Goal: Communication & Community: Participate in discussion

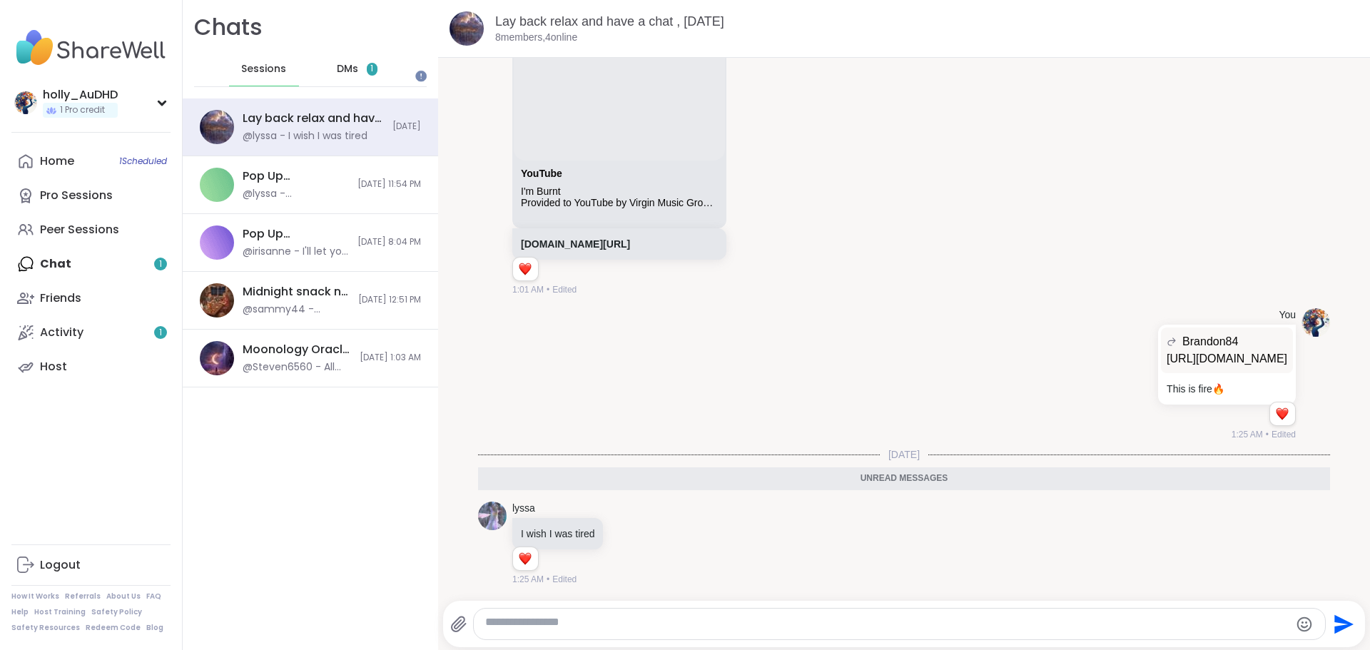
click at [358, 76] on span "DMs" at bounding box center [347, 69] width 21 height 14
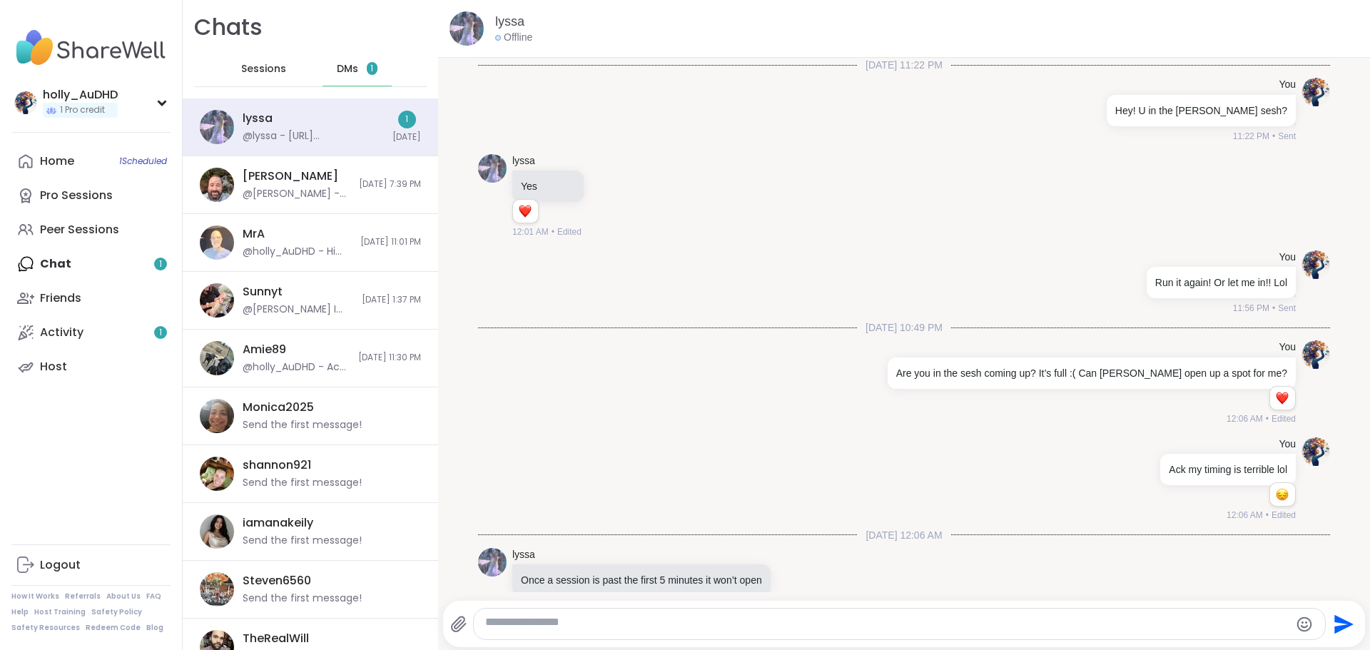
scroll to position [2721, 0]
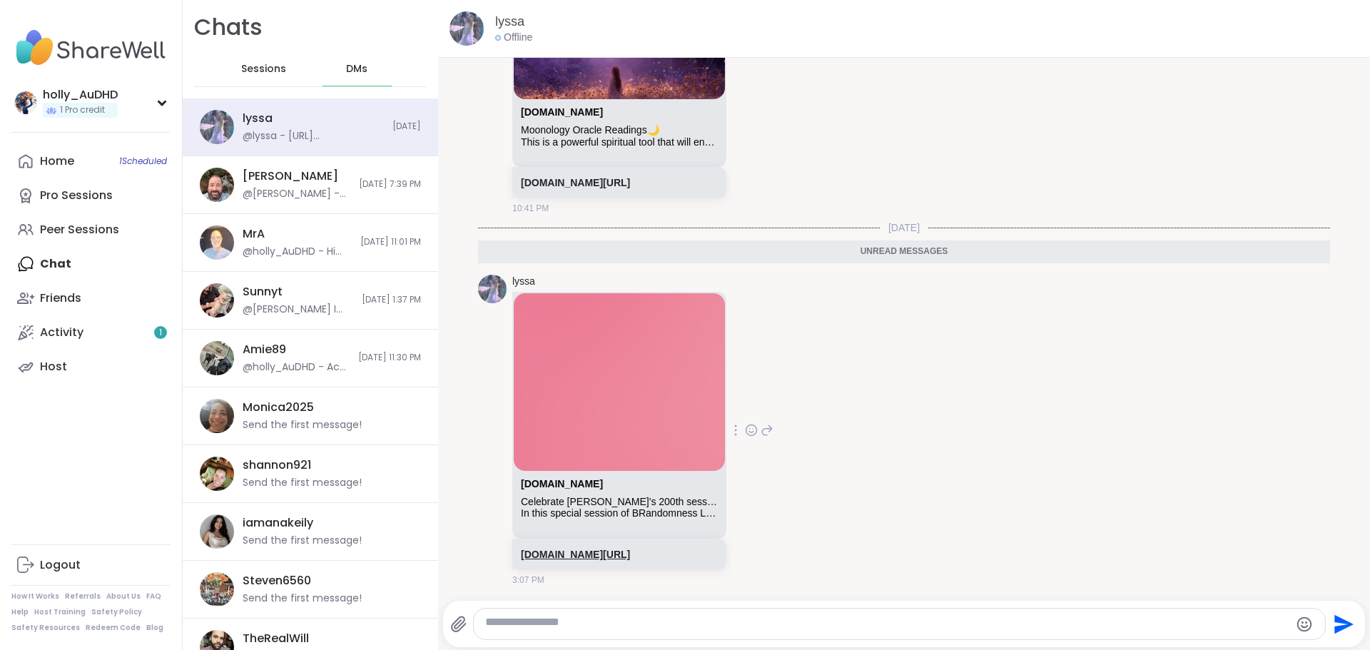
click at [630, 422] on link "sharewellnow.com/session/d7f1ba12-e870-4da3-9148-26b05f6a3557" at bounding box center [575, 554] width 109 height 11
click at [674, 422] on textarea "Type your message" at bounding box center [887, 624] width 805 height 19
type textarea "**********"
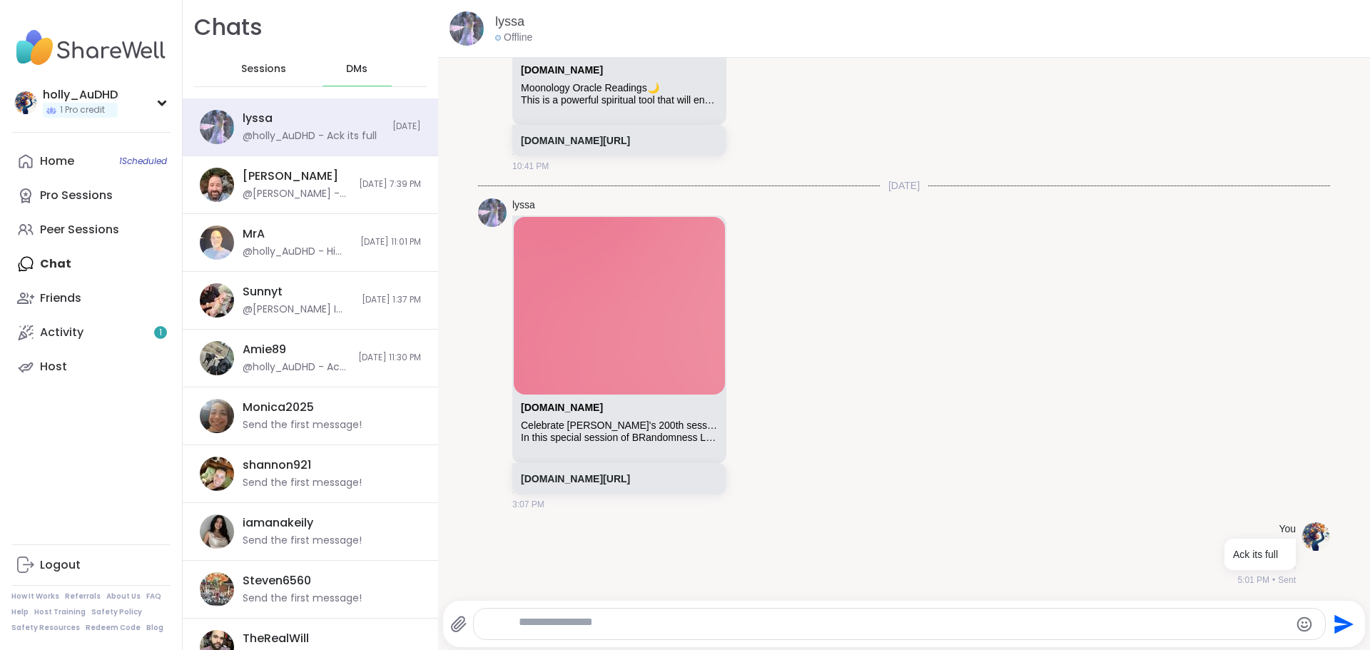
scroll to position [2773, 0]
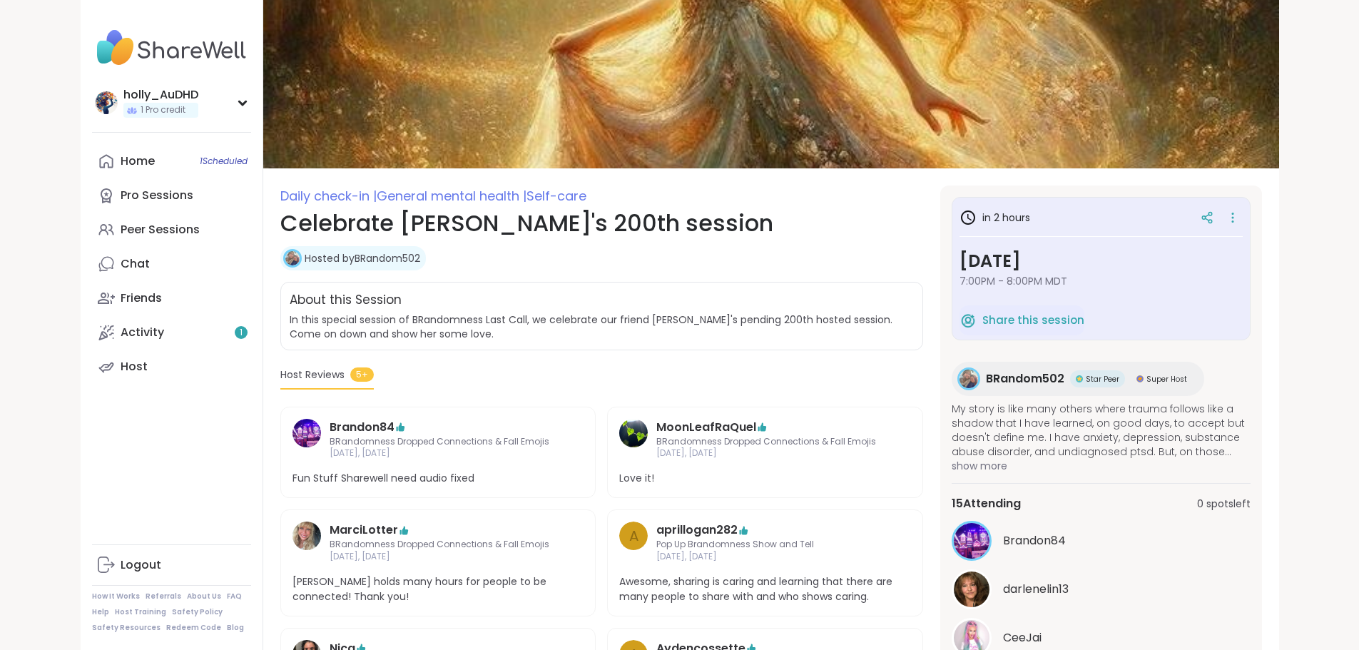
scroll to position [18, 0]
click at [148, 350] on link "Activity 1" at bounding box center [171, 332] width 159 height 34
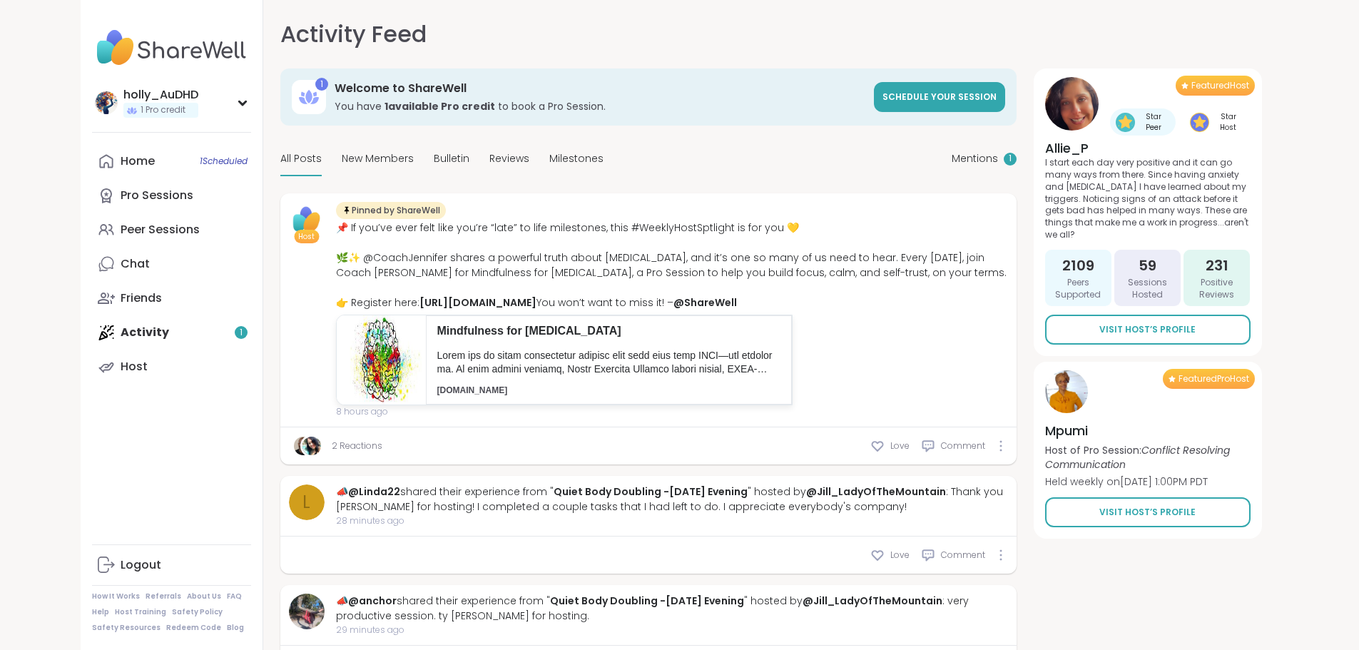
click at [998, 166] on span "Mentions" at bounding box center [975, 158] width 46 height 15
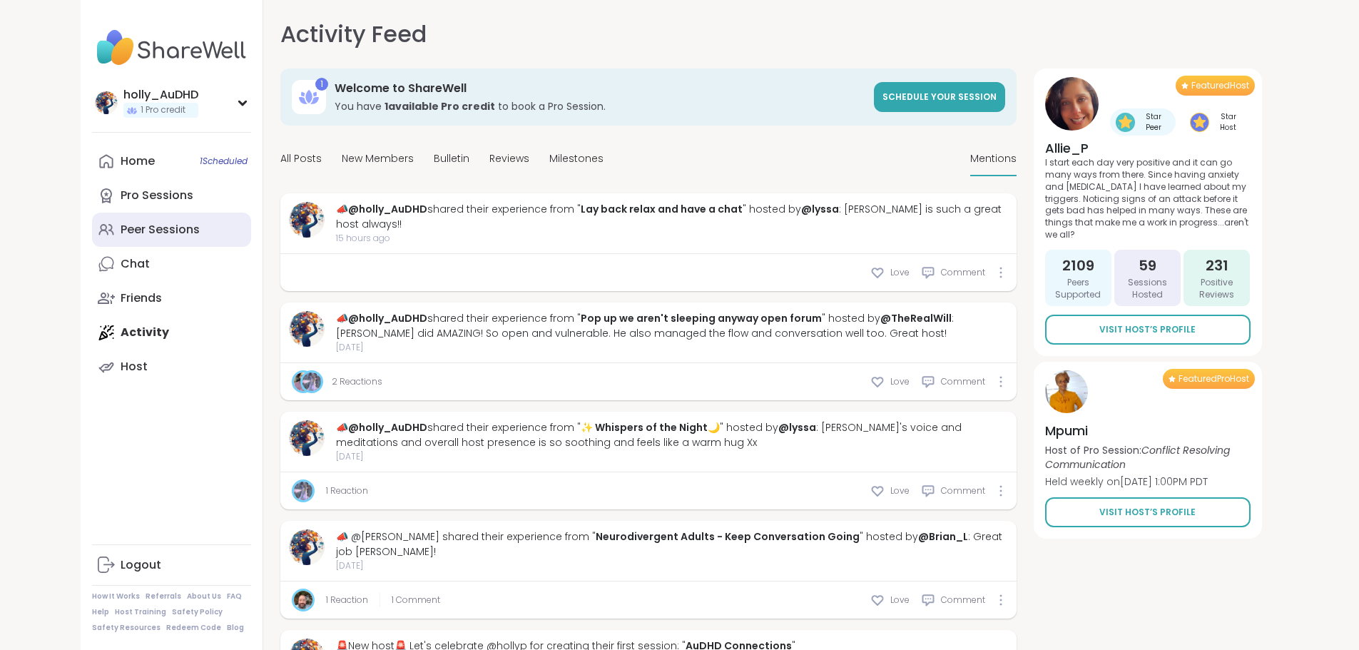
click at [121, 238] on div "Peer Sessions" at bounding box center [160, 230] width 79 height 16
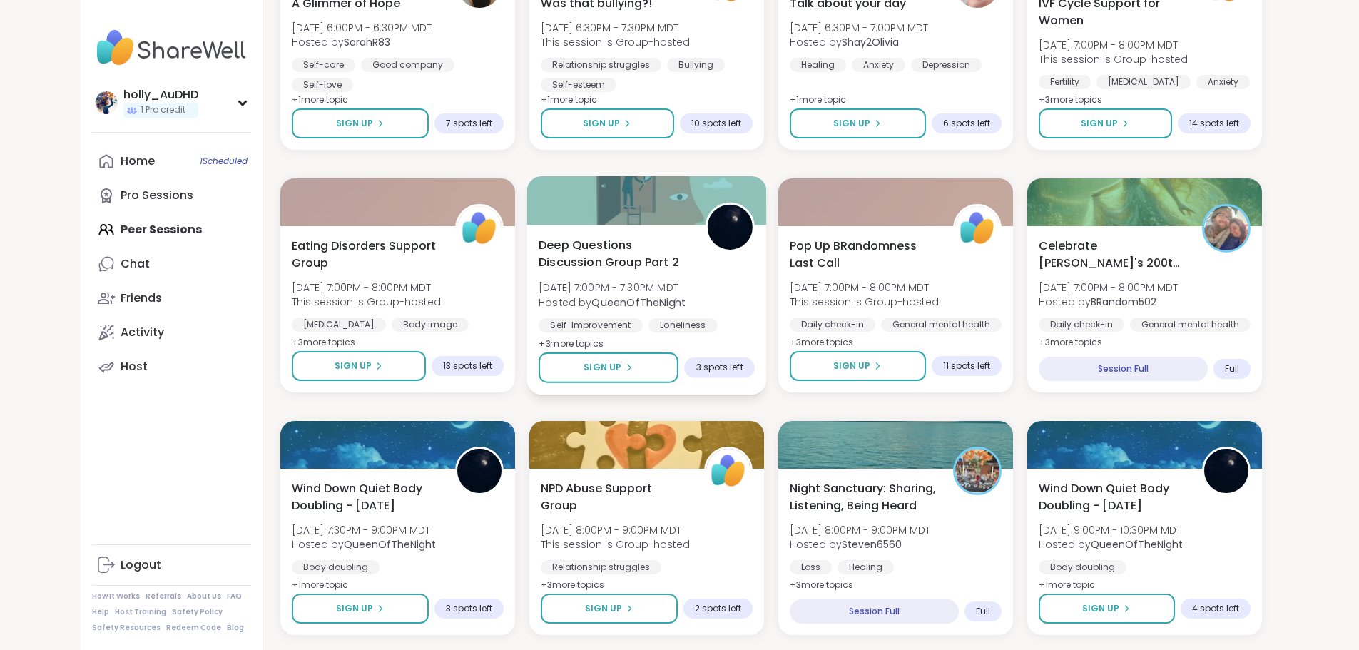
scroll to position [1068, 0]
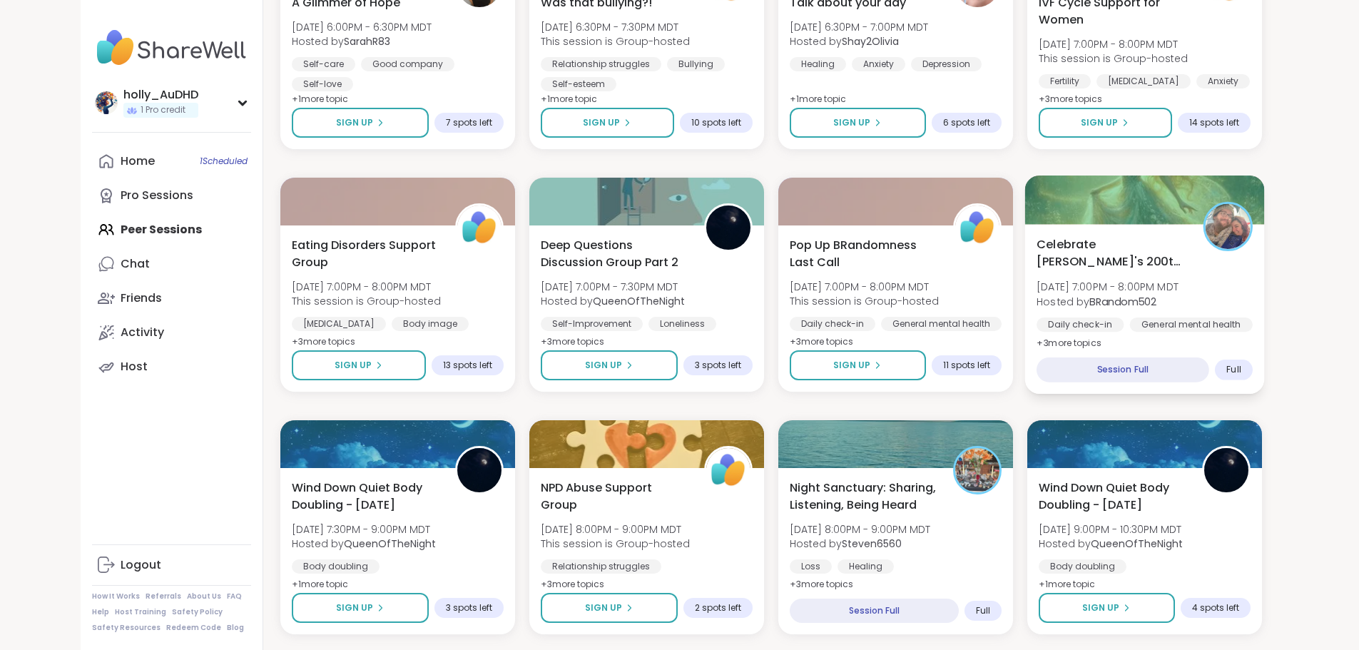
click at [1182, 382] on div "Session Full" at bounding box center [1122, 369] width 173 height 25
click at [1165, 382] on div "Session Full" at bounding box center [1122, 369] width 173 height 25
